Goal: Learn about a topic

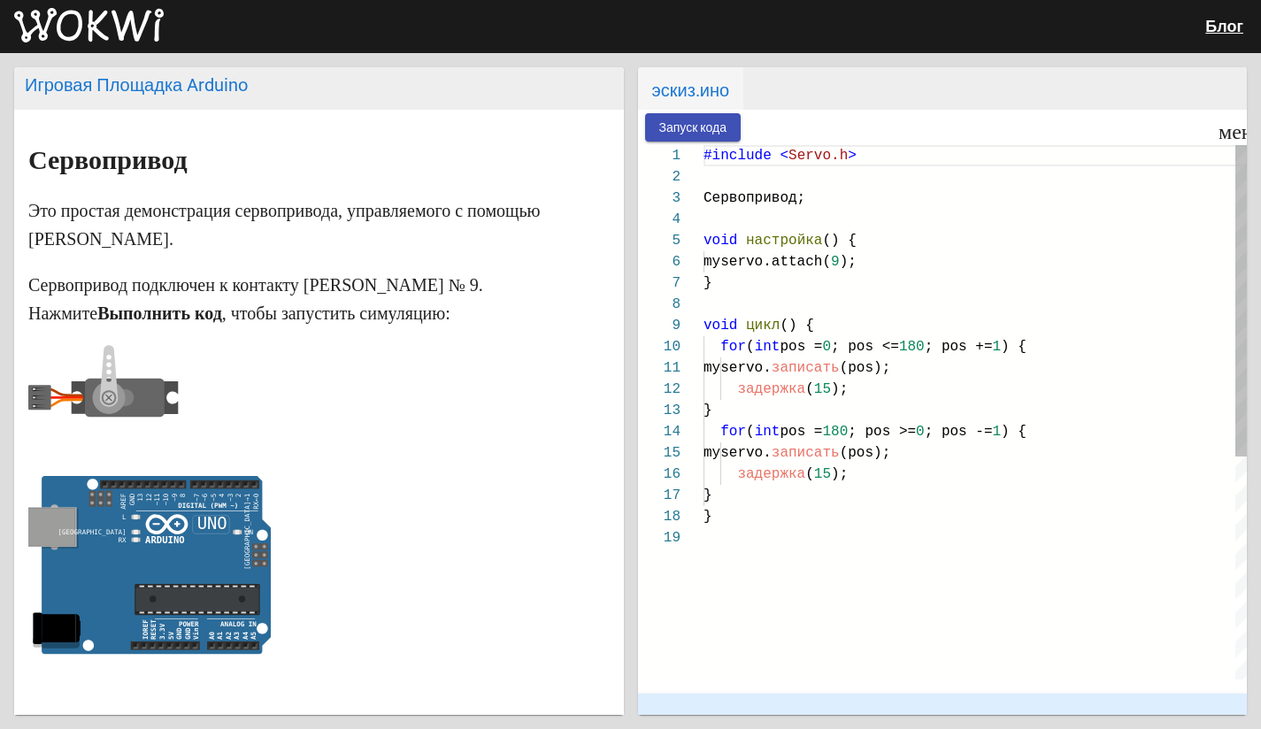
click at [112, 19] on img at bounding box center [89, 25] width 150 height 35
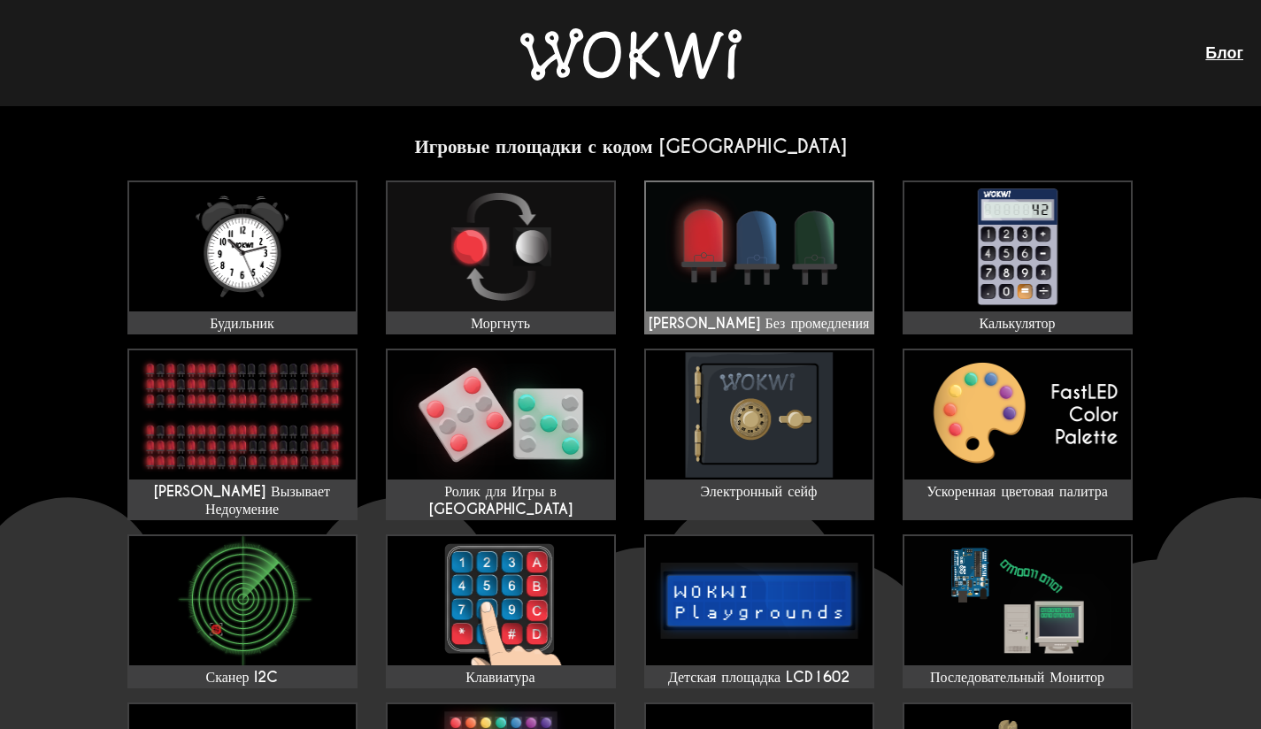
click at [738, 258] on img at bounding box center [759, 246] width 227 height 129
